Goal: Task Accomplishment & Management: Use online tool/utility

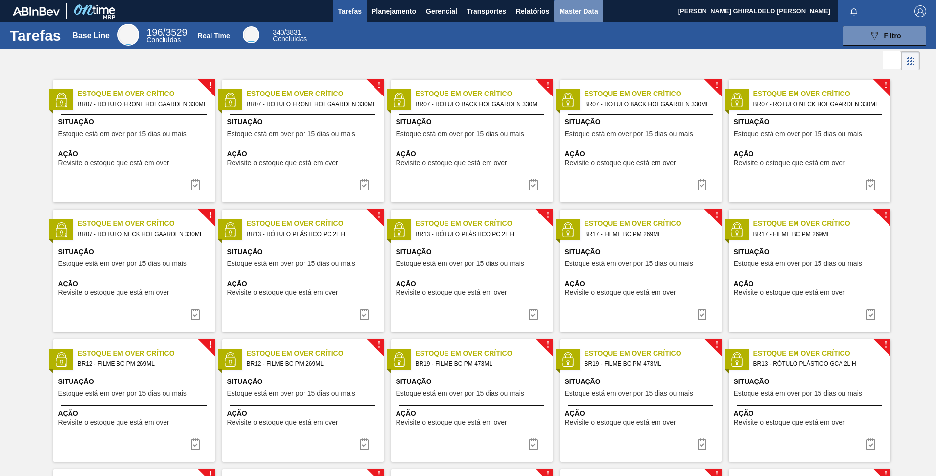
click at [564, 17] on button "Master Data" at bounding box center [578, 11] width 48 height 22
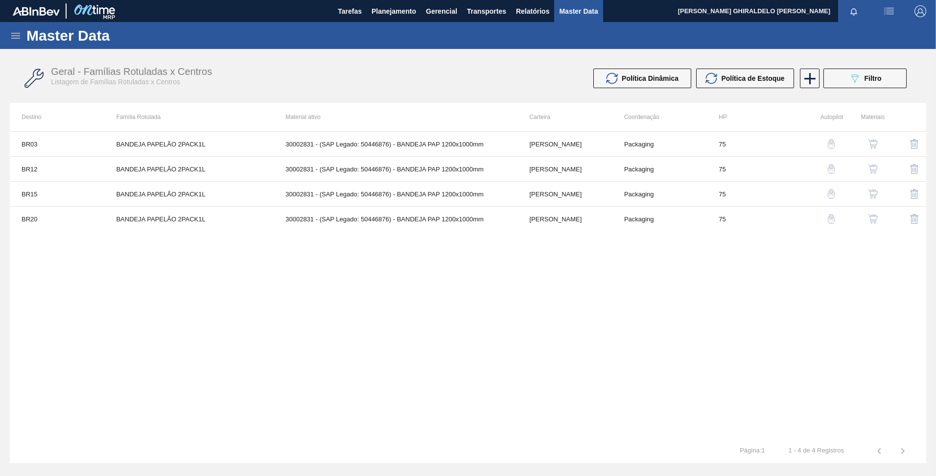
click at [8, 38] on div "Master Data" at bounding box center [468, 35] width 936 height 27
click at [12, 38] on icon at bounding box center [15, 36] width 9 height 6
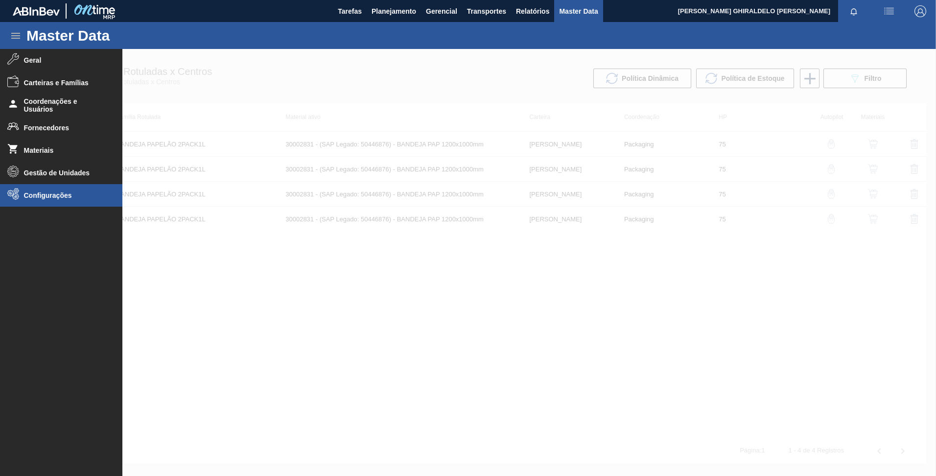
click at [27, 199] on li "Configurações" at bounding box center [61, 195] width 122 height 23
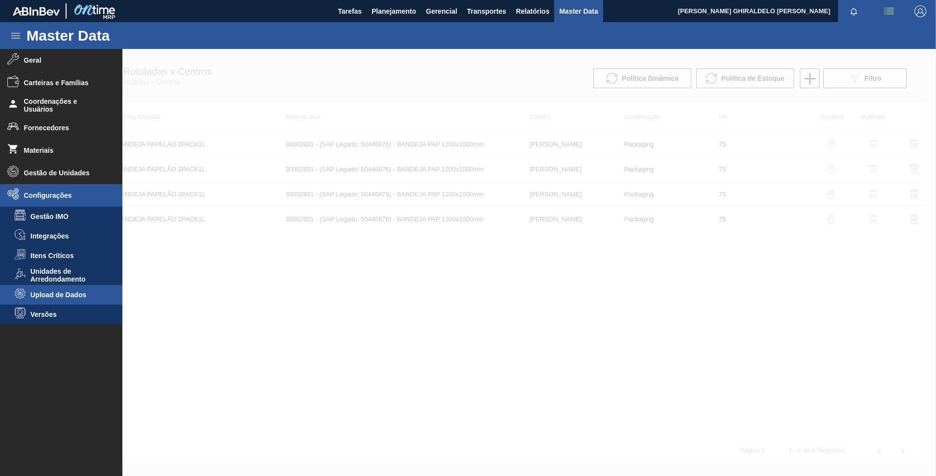
click at [54, 296] on span "Upload de Dados" at bounding box center [67, 295] width 75 height 8
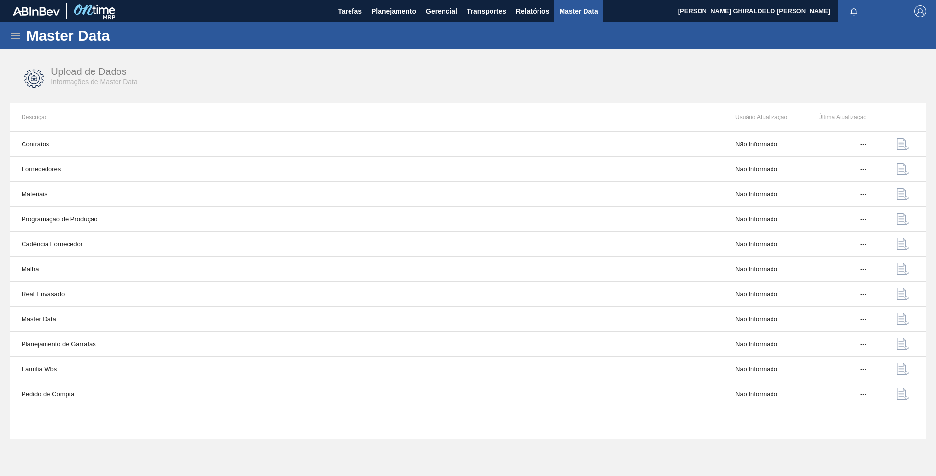
click at [213, 327] on td "Master Data" at bounding box center [367, 318] width 714 height 25
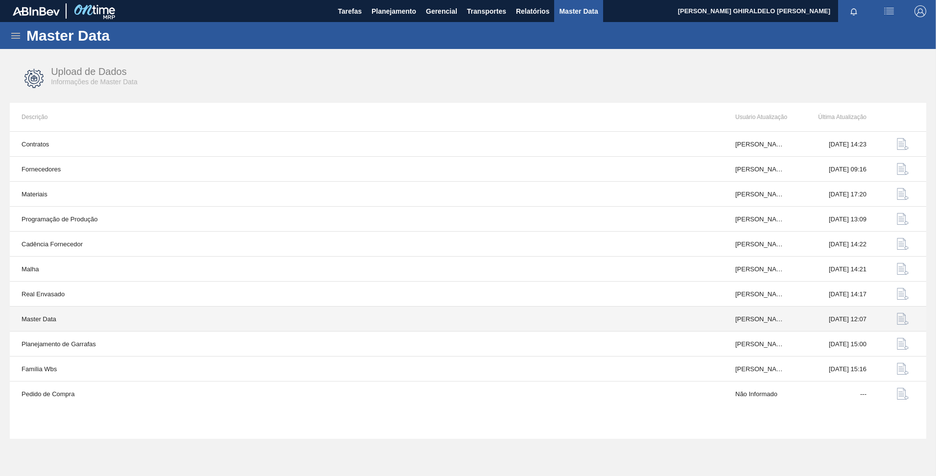
click at [901, 319] on img "button" at bounding box center [903, 319] width 12 height 12
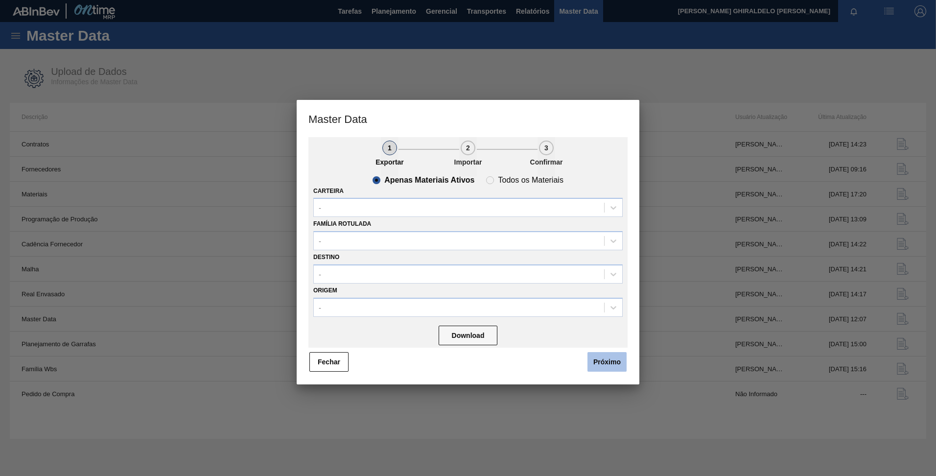
click at [614, 356] on button "Próximo" at bounding box center [606, 362] width 39 height 20
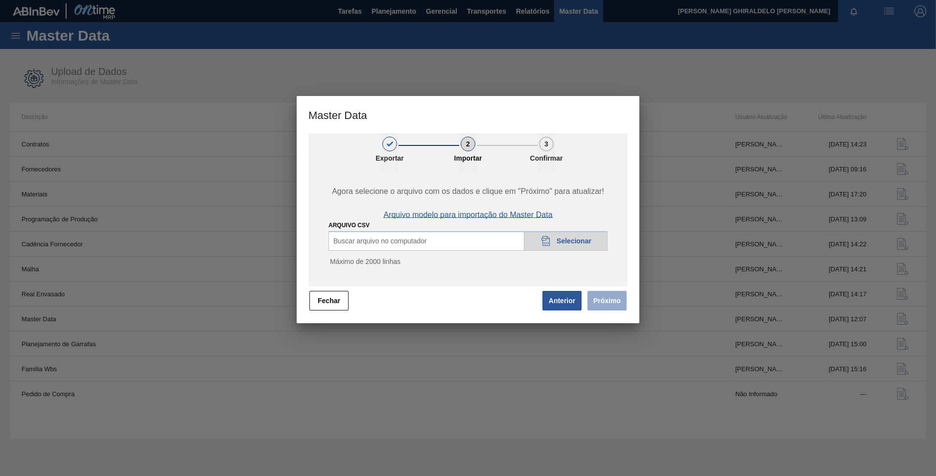
click at [502, 213] on span "Arquivo modelo para importação do Master Data" at bounding box center [467, 214] width 169 height 9
click at [561, 306] on button "Anterior" at bounding box center [561, 301] width 39 height 20
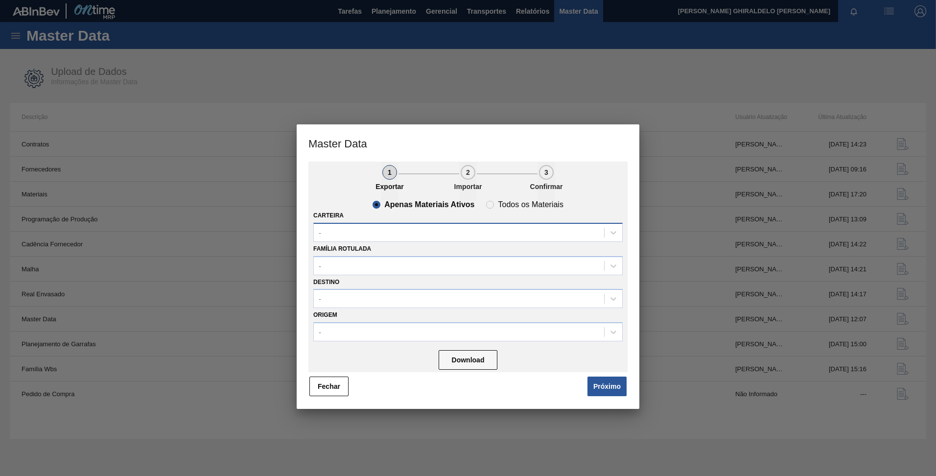
click at [473, 223] on div "-" at bounding box center [467, 232] width 309 height 19
type input "xarope"
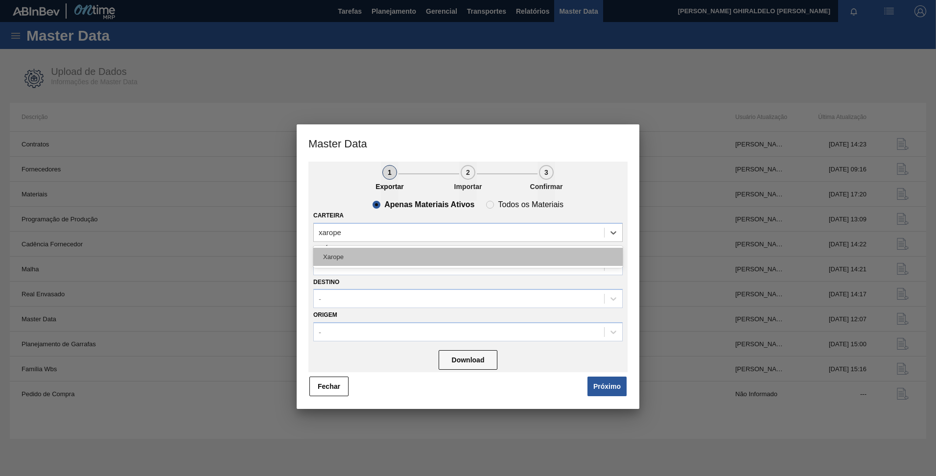
click at [433, 259] on div "Xarope" at bounding box center [467, 257] width 309 height 18
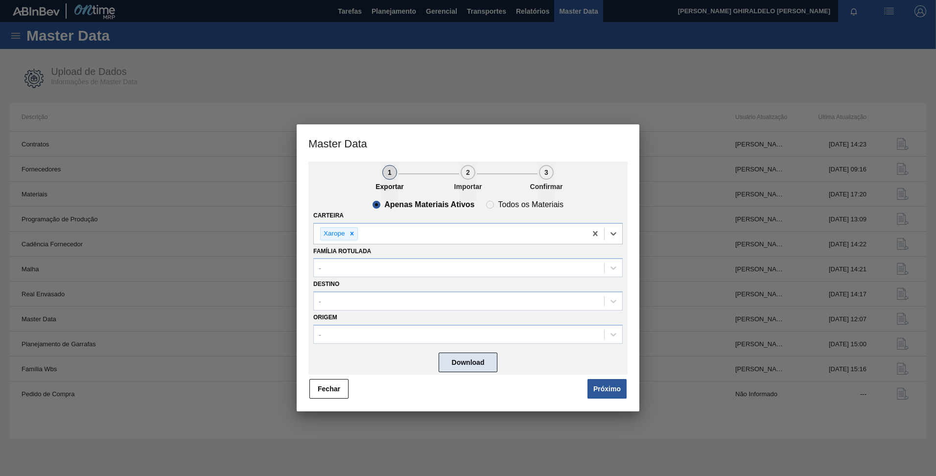
click at [469, 358] on button "Download" at bounding box center [468, 362] width 59 height 20
click at [617, 386] on button "Próximo" at bounding box center [606, 389] width 39 height 20
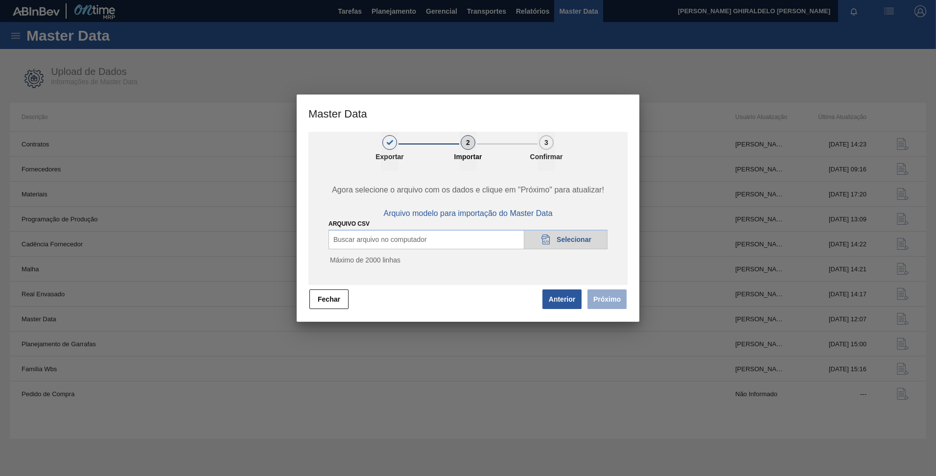
click at [568, 239] on span "Selecionar" at bounding box center [574, 239] width 35 height 8
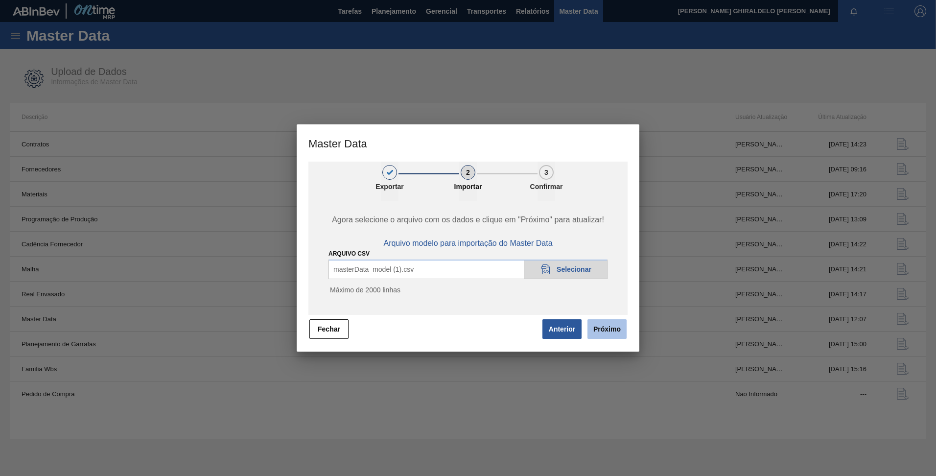
click at [608, 333] on button "Próximo" at bounding box center [606, 329] width 39 height 20
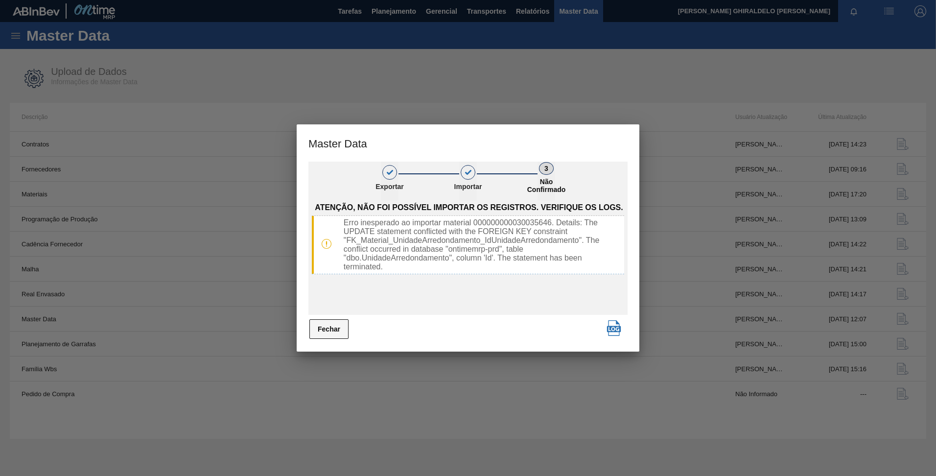
click at [325, 332] on button "Fechar" at bounding box center [328, 329] width 39 height 20
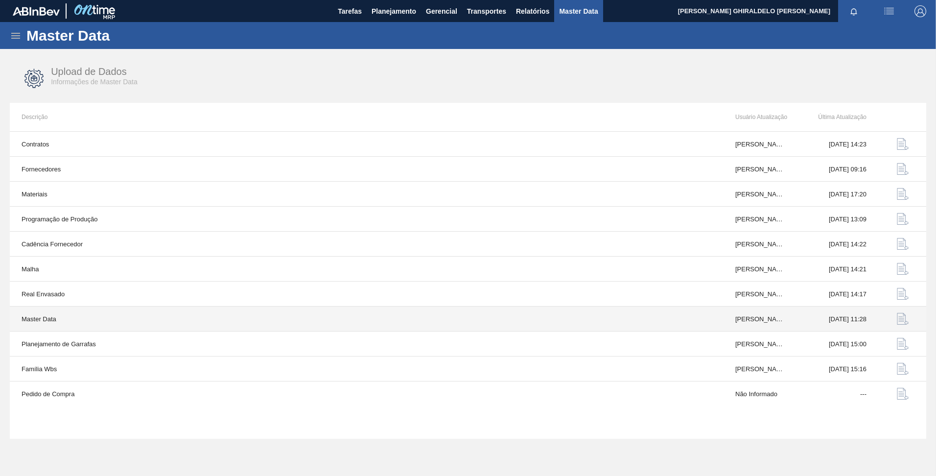
click at [897, 316] on img "button" at bounding box center [903, 319] width 12 height 12
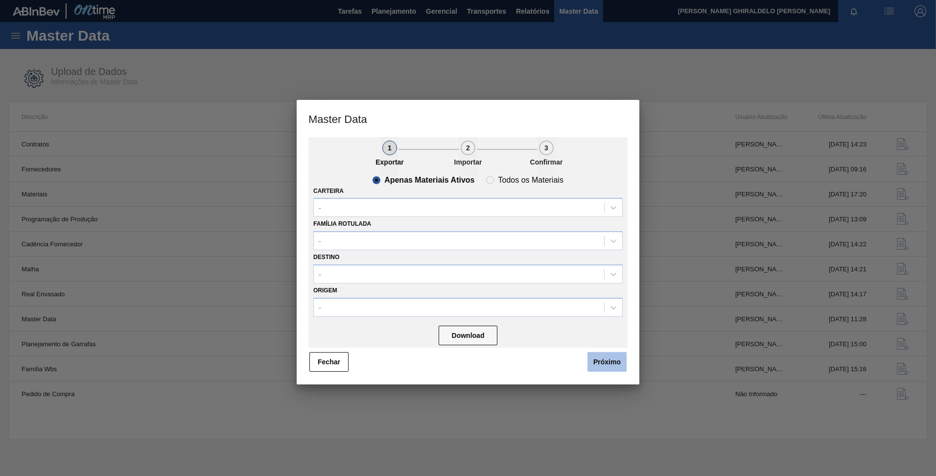
click at [603, 357] on button "Próximo" at bounding box center [606, 362] width 39 height 20
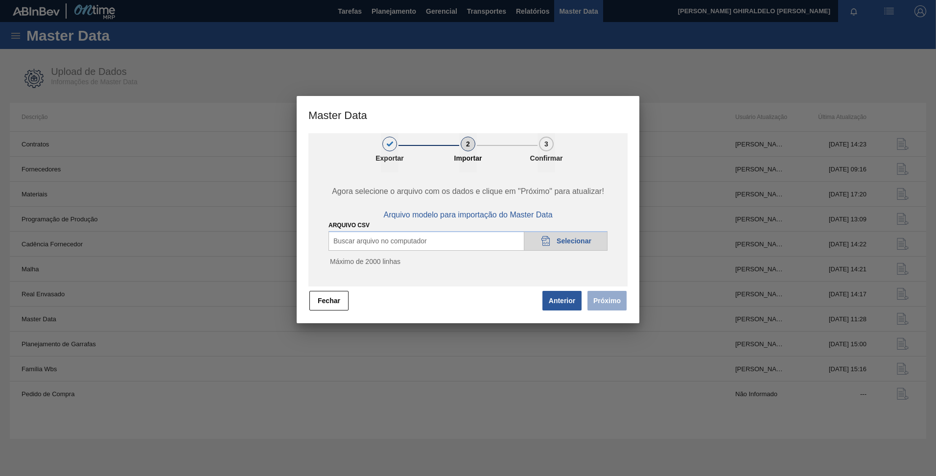
click at [578, 234] on div "20DAD902-3625-4257-8FDA-0C0CB19E2A3D Selecionar" at bounding box center [566, 241] width 84 height 20
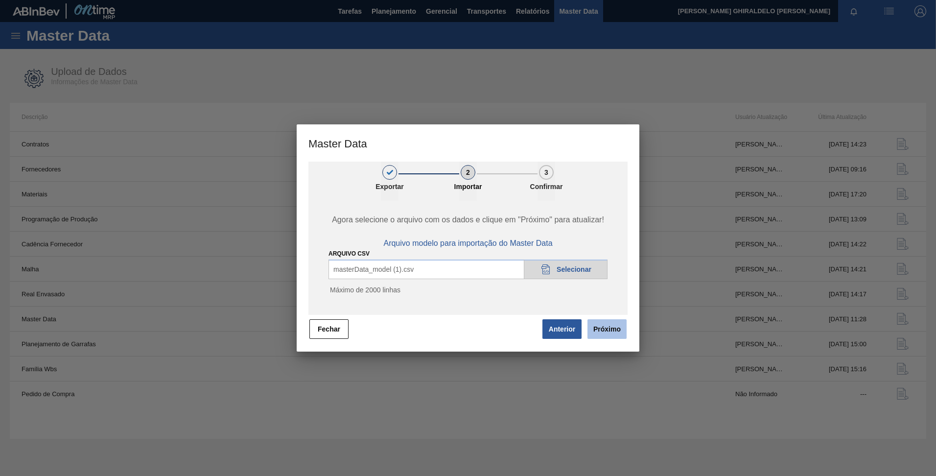
click at [610, 329] on button "Próximo" at bounding box center [606, 329] width 39 height 20
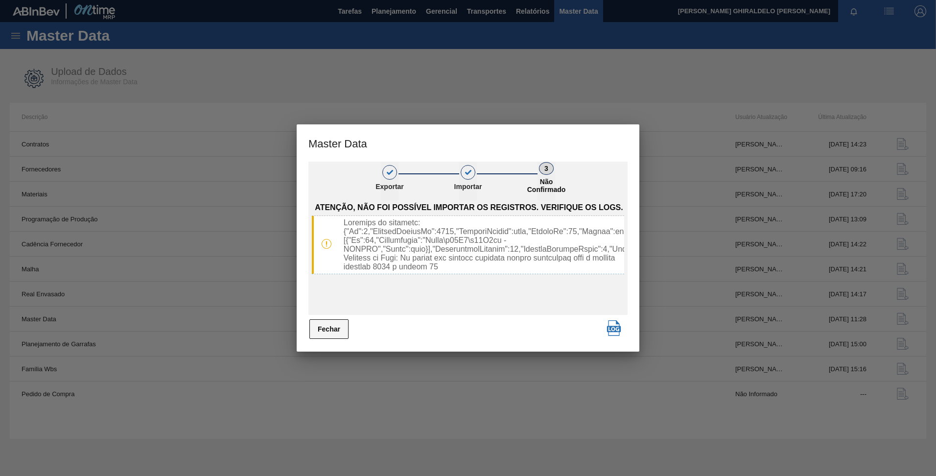
click at [333, 327] on button "Fechar" at bounding box center [328, 329] width 39 height 20
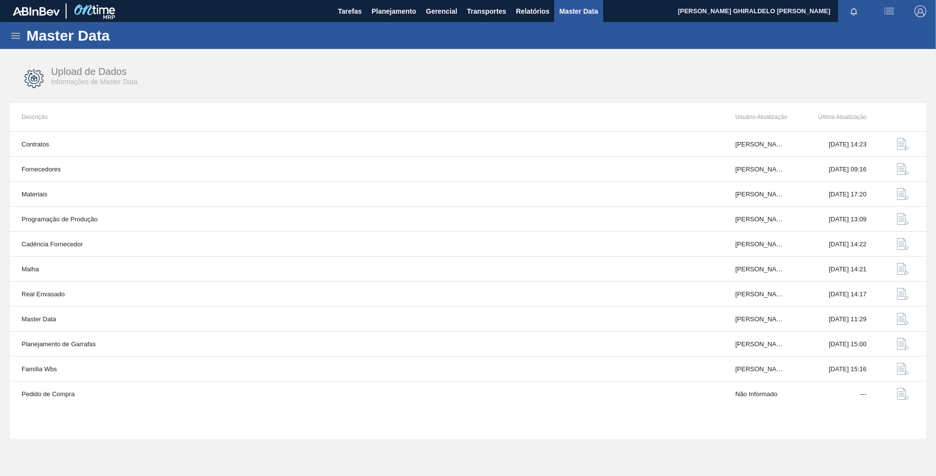
click at [9, 36] on div "Master Data" at bounding box center [468, 35] width 936 height 27
click at [14, 36] on icon at bounding box center [15, 36] width 9 height 6
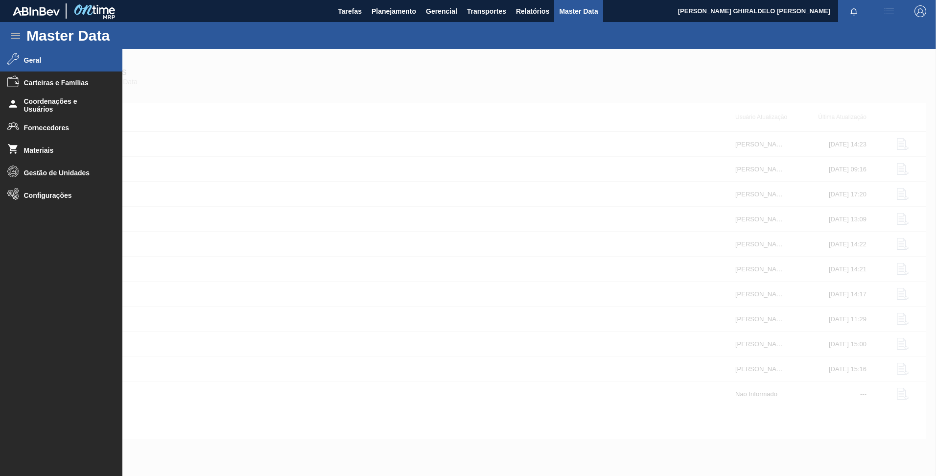
click at [36, 56] on span "Geral" at bounding box center [64, 60] width 81 height 8
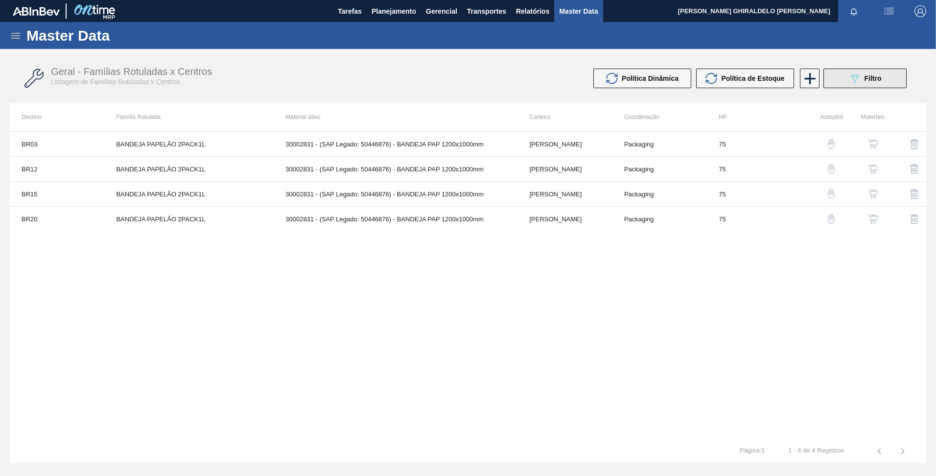
click at [859, 81] on icon "089F7B8B-B2A5-4AFE-B5C0-19BA573D28AC" at bounding box center [855, 78] width 12 height 12
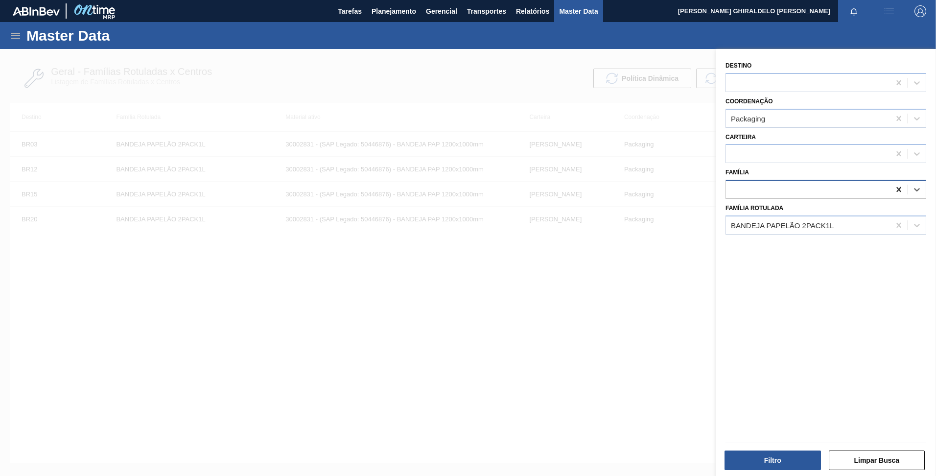
click at [901, 189] on icon at bounding box center [899, 190] width 10 height 10
type input "xarope"
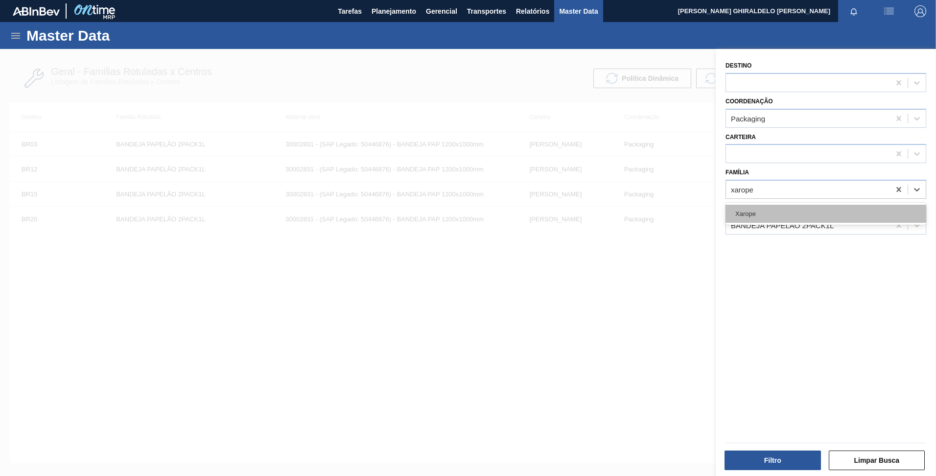
click at [876, 210] on div "Xarope" at bounding box center [825, 214] width 201 height 18
click at [899, 224] on icon at bounding box center [899, 225] width 10 height 10
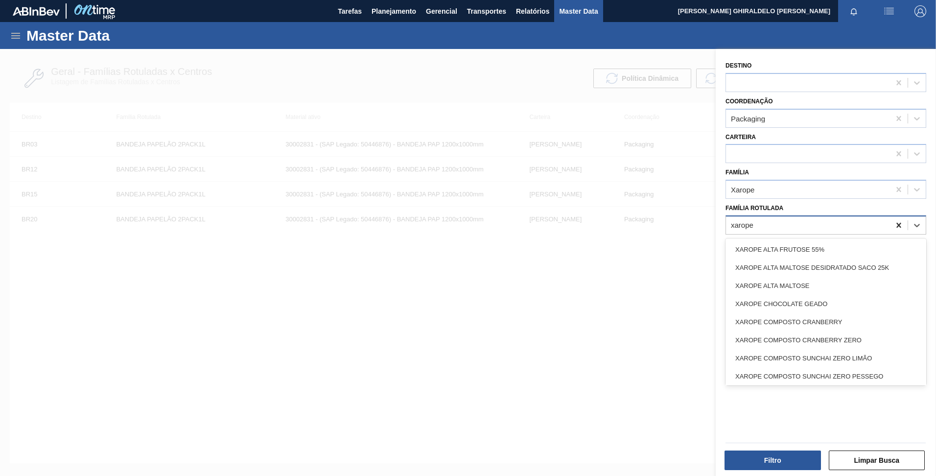
type Rotulada "xarope"
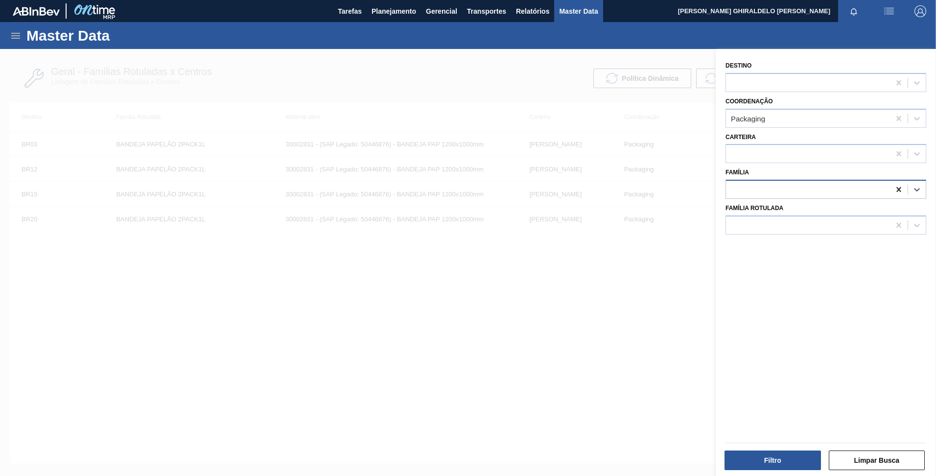
click at [899, 193] on icon at bounding box center [899, 190] width 10 height 10
type input "s"
type input "suco"
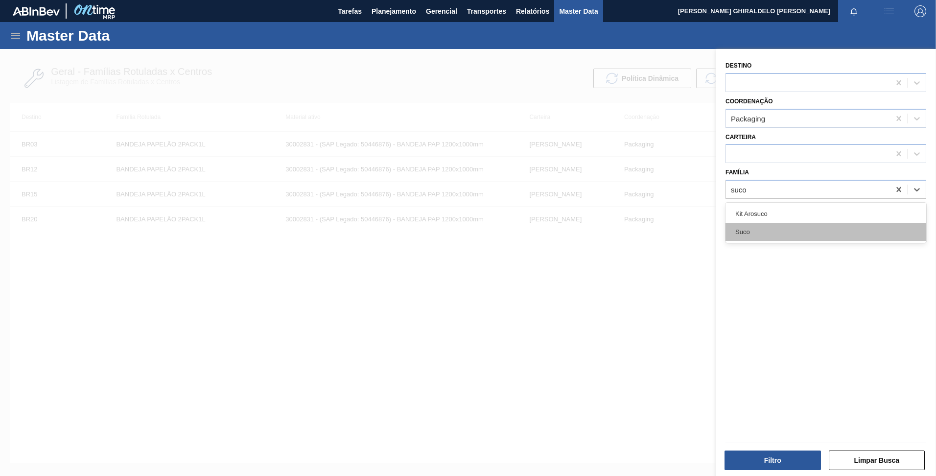
click at [814, 228] on div "Suco" at bounding box center [825, 232] width 201 height 18
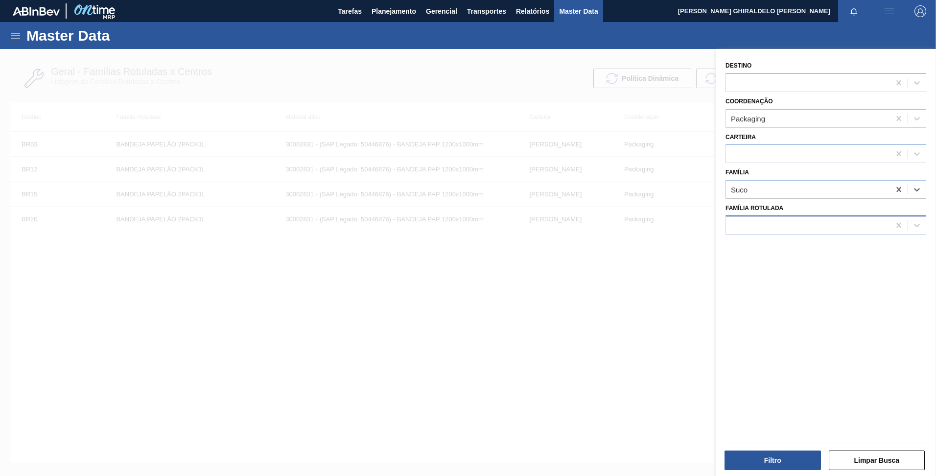
click at [842, 225] on div at bounding box center [808, 225] width 164 height 14
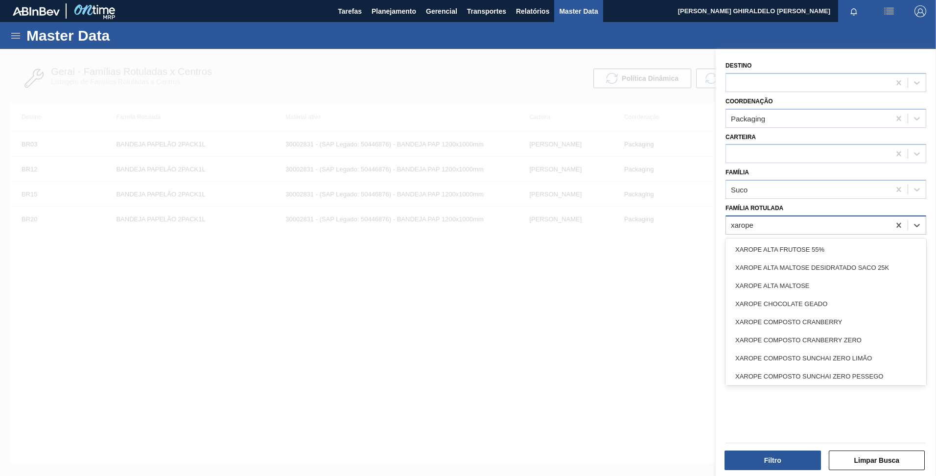
type Rotulada "xarope"
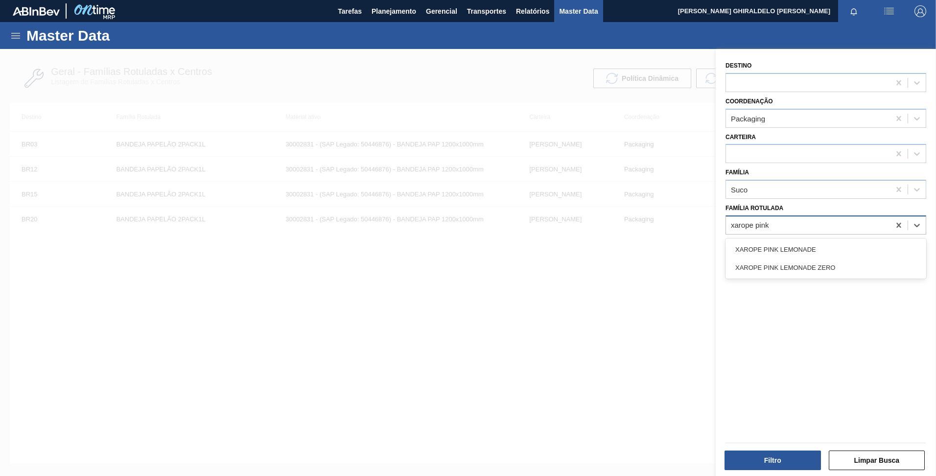
type Rotulada "xarope pink l"
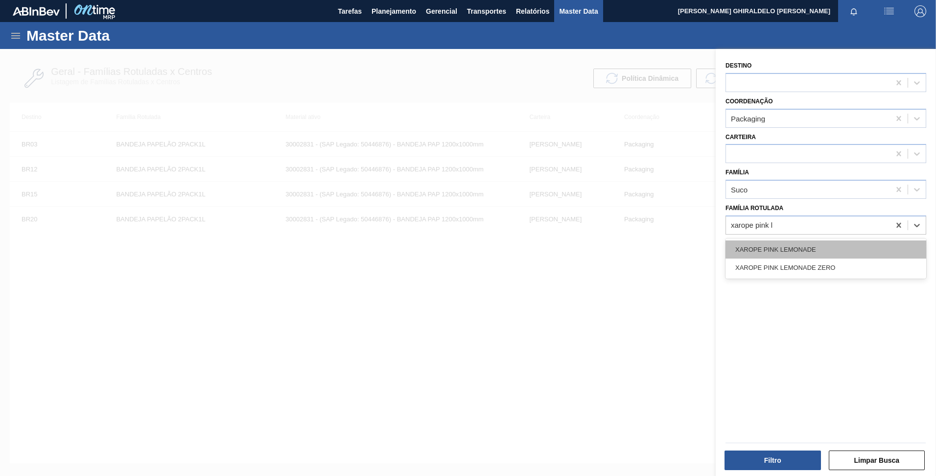
click at [821, 245] on div "XAROPE PINK LEMONADE" at bounding box center [825, 249] width 201 height 18
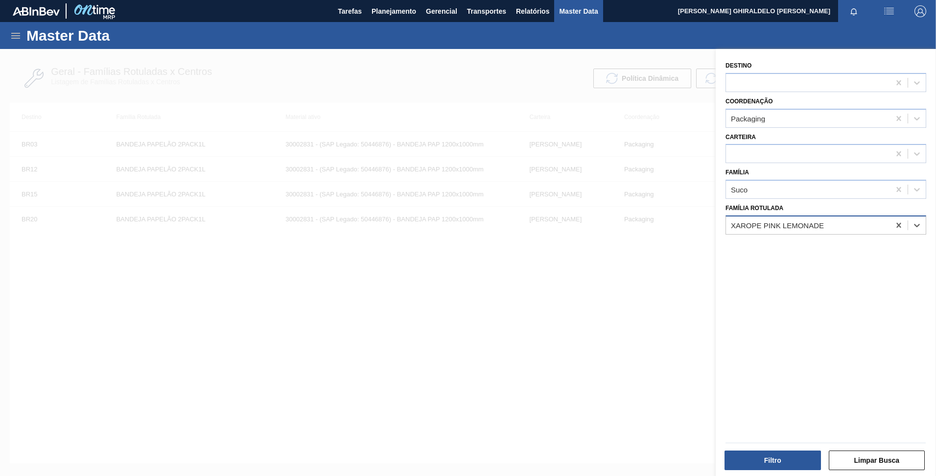
click at [838, 232] on div "XAROPE PINK LEMONADE" at bounding box center [808, 225] width 164 height 14
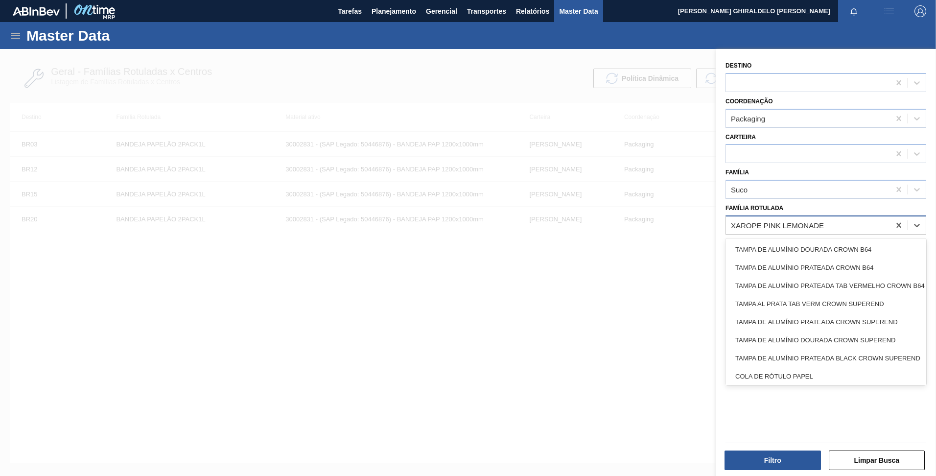
click at [838, 232] on div "XAROPE PINK LEMONADE" at bounding box center [808, 225] width 164 height 14
click at [830, 226] on div "XAROPE PINK LEMONADE" at bounding box center [808, 225] width 164 height 14
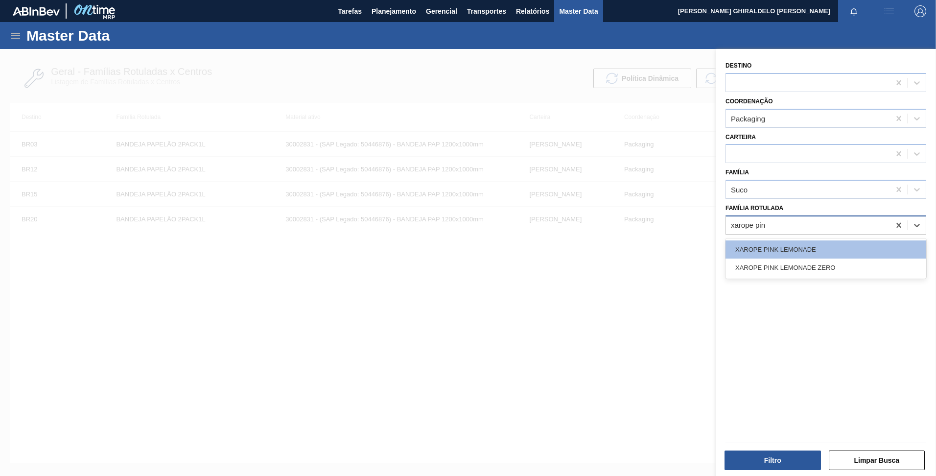
type Rotulada "xarope pink"
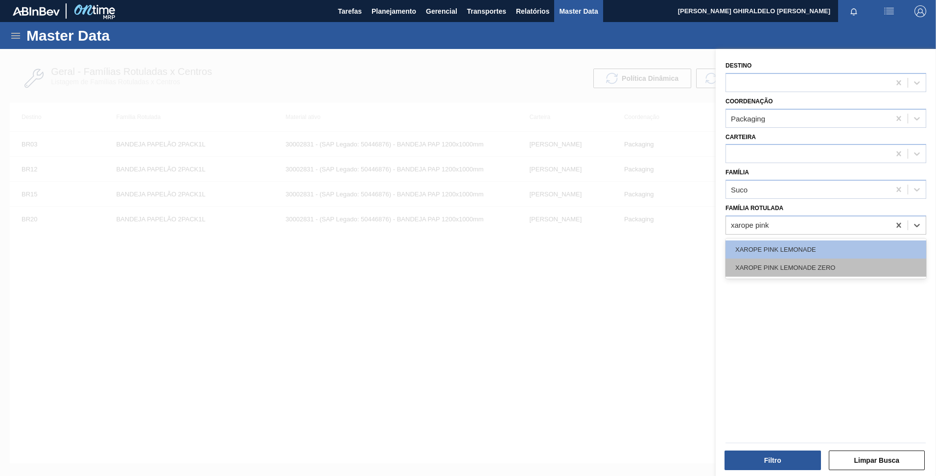
click at [826, 264] on div "XAROPE PINK LEMONADE ZERO" at bounding box center [825, 267] width 201 height 18
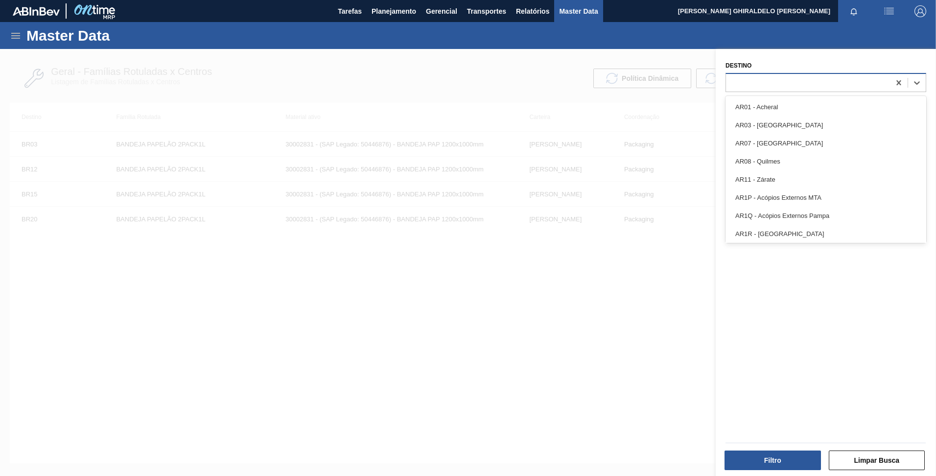
click at [754, 76] on div at bounding box center [808, 82] width 164 height 14
type input "br27"
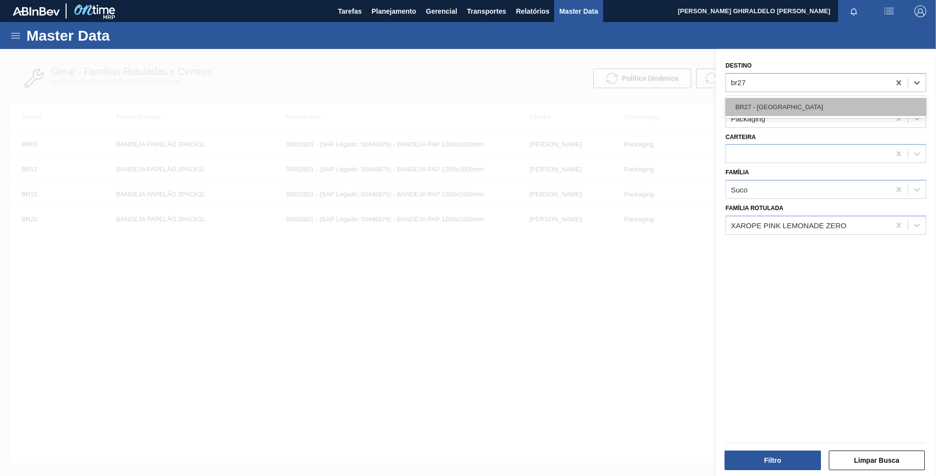
click at [759, 107] on div "BR27 - [GEOGRAPHIC_DATA]" at bounding box center [825, 107] width 201 height 18
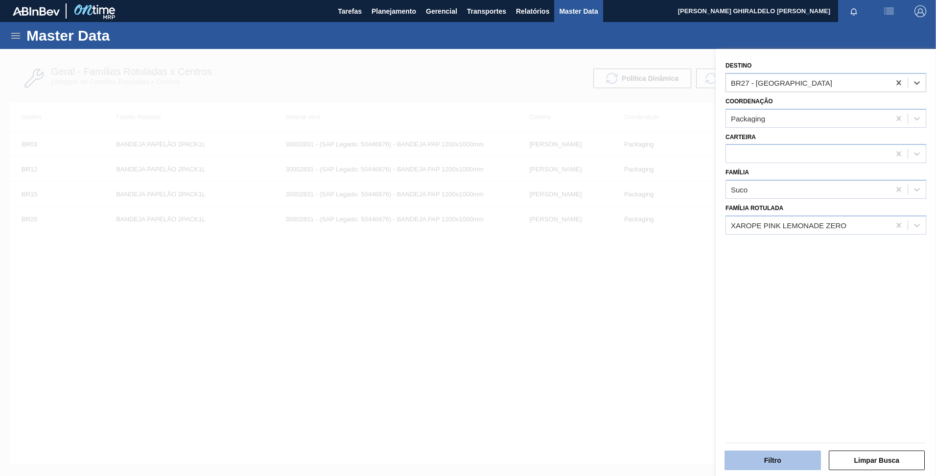
click at [766, 456] on button "Filtro" at bounding box center [772, 460] width 96 height 20
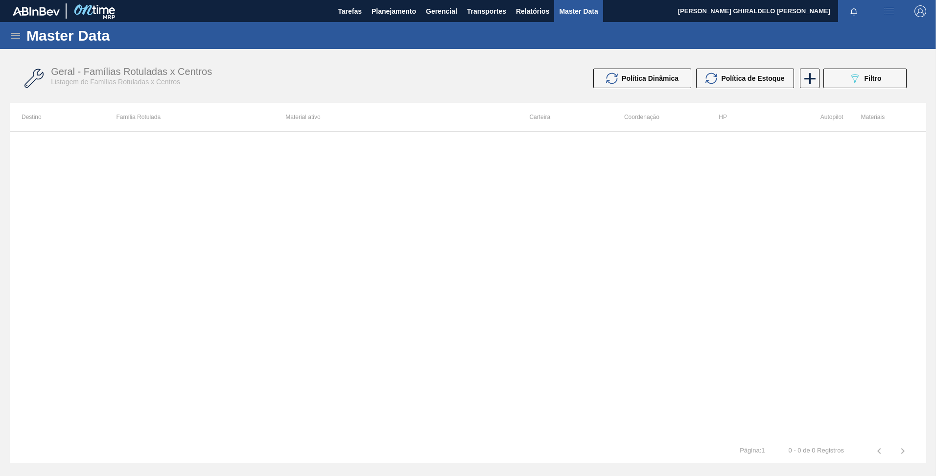
click at [19, 35] on icon at bounding box center [16, 36] width 12 height 12
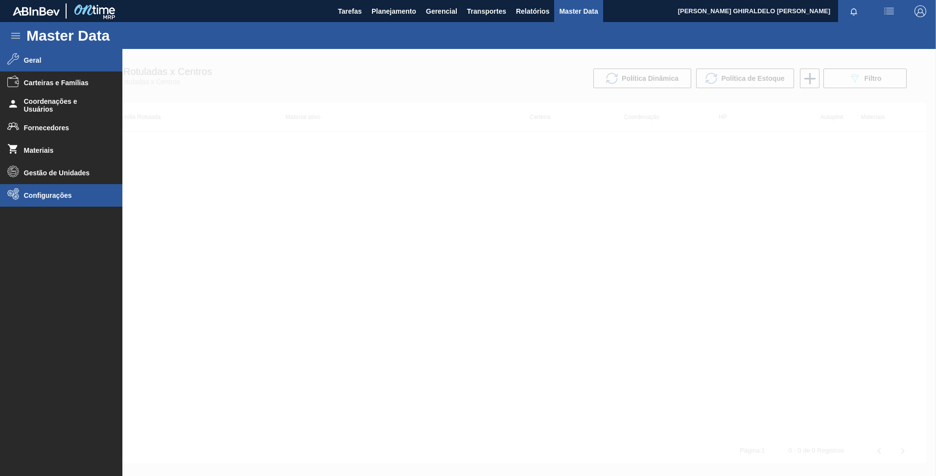
click at [33, 202] on li "Configurações" at bounding box center [61, 195] width 122 height 23
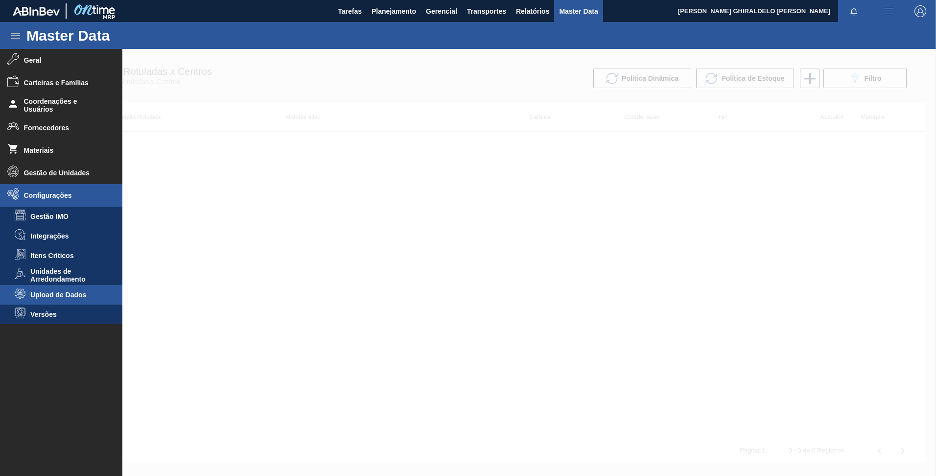
click at [52, 296] on span "Upload de Dados" at bounding box center [67, 295] width 75 height 8
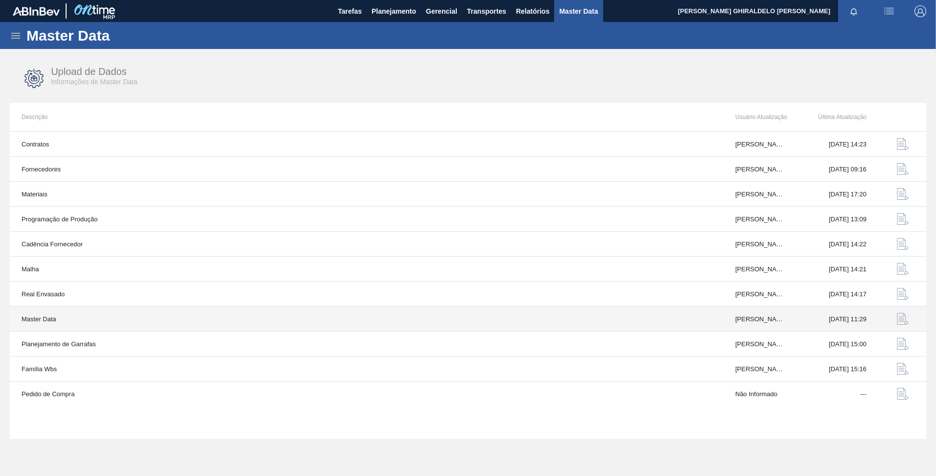
click at [901, 319] on img "button" at bounding box center [903, 319] width 12 height 12
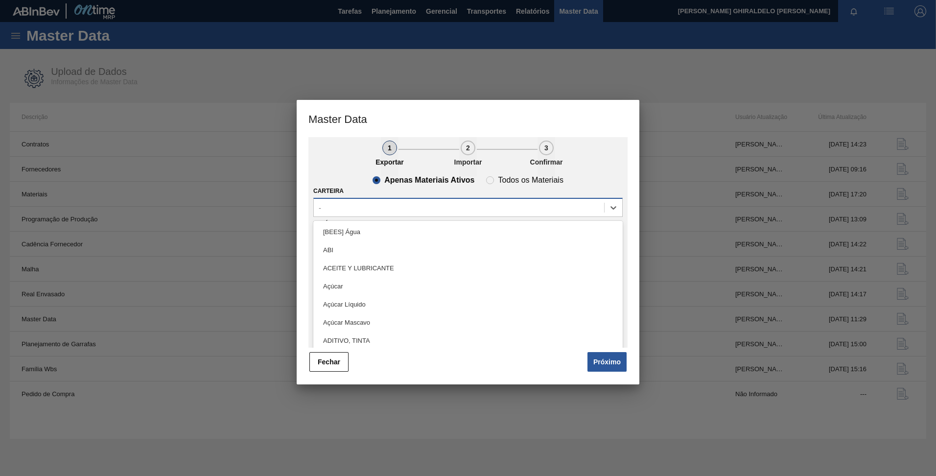
click at [406, 207] on div "-" at bounding box center [459, 208] width 290 height 14
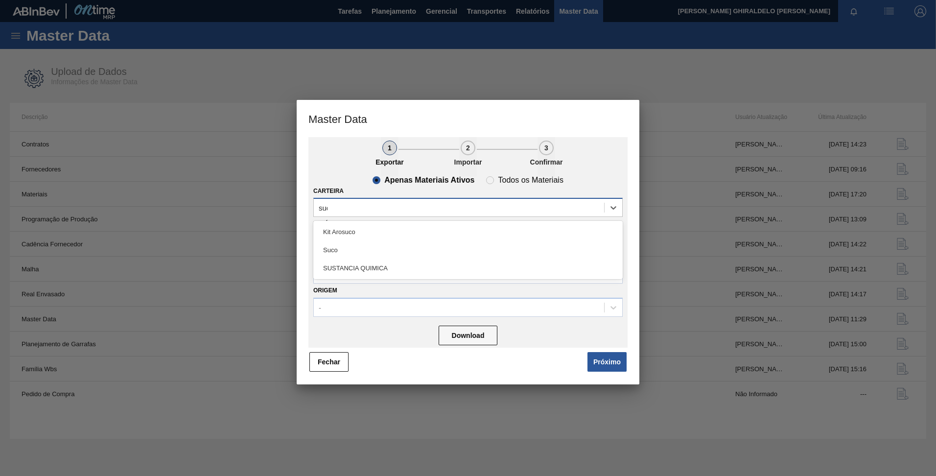
type input "suco"
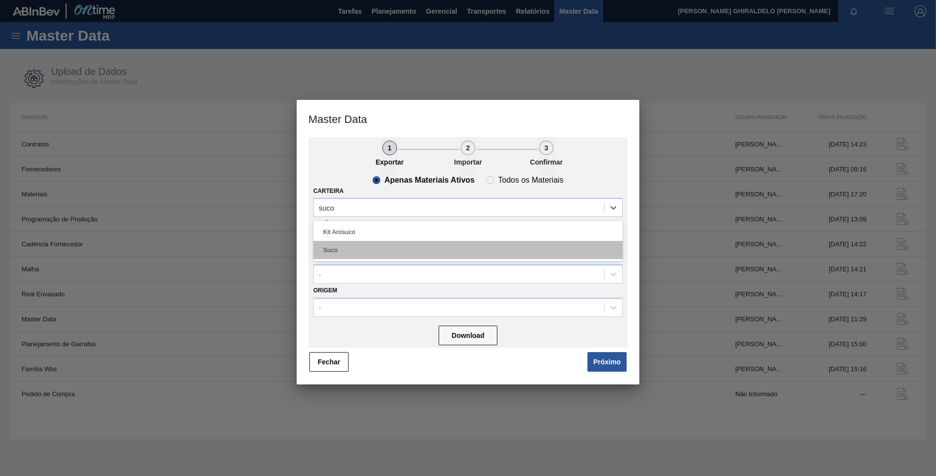
click at [348, 254] on div "Suco" at bounding box center [467, 250] width 309 height 18
